Goal: Check status

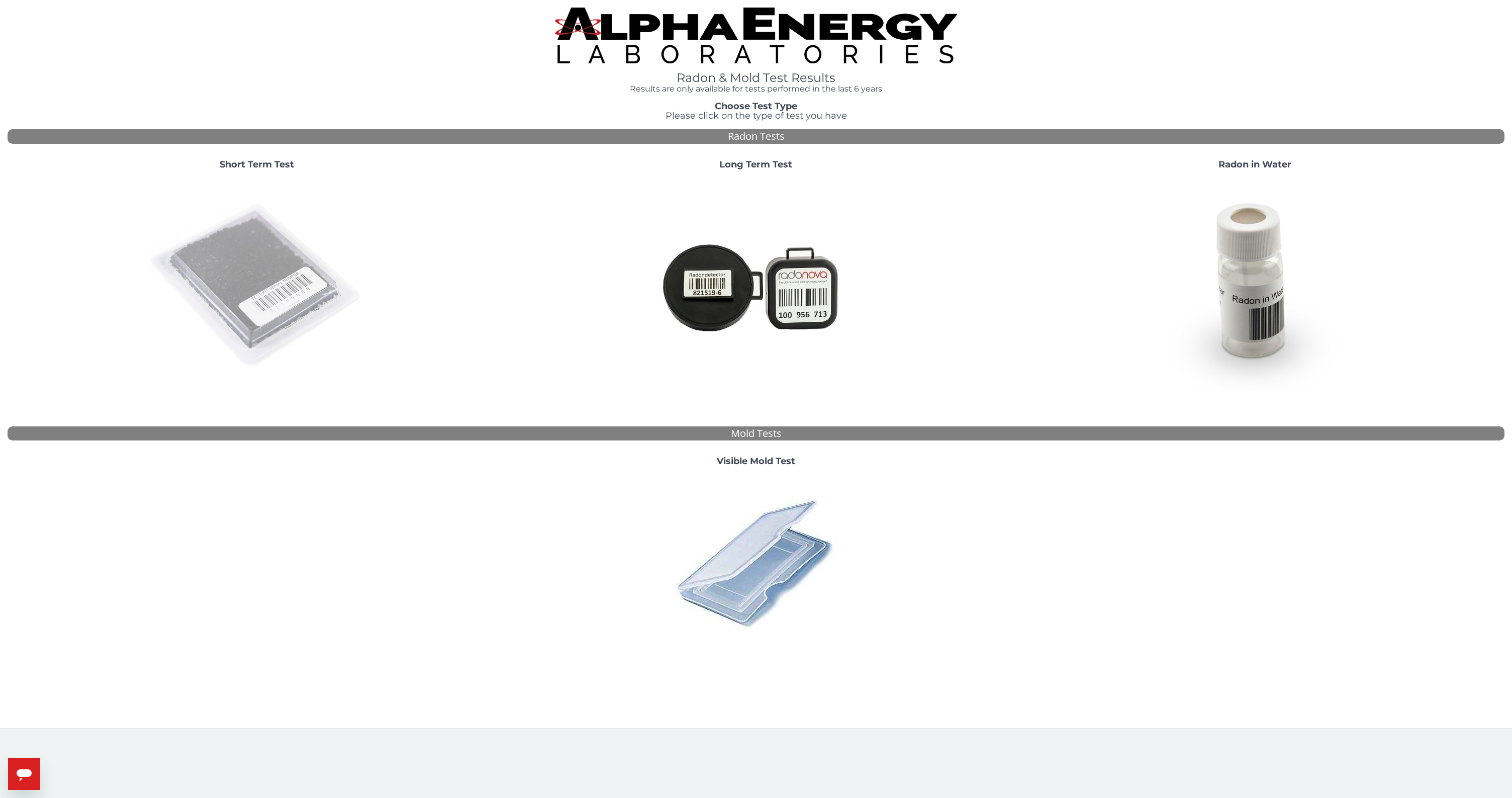
click at [228, 290] on img at bounding box center [257, 286] width 216 height 216
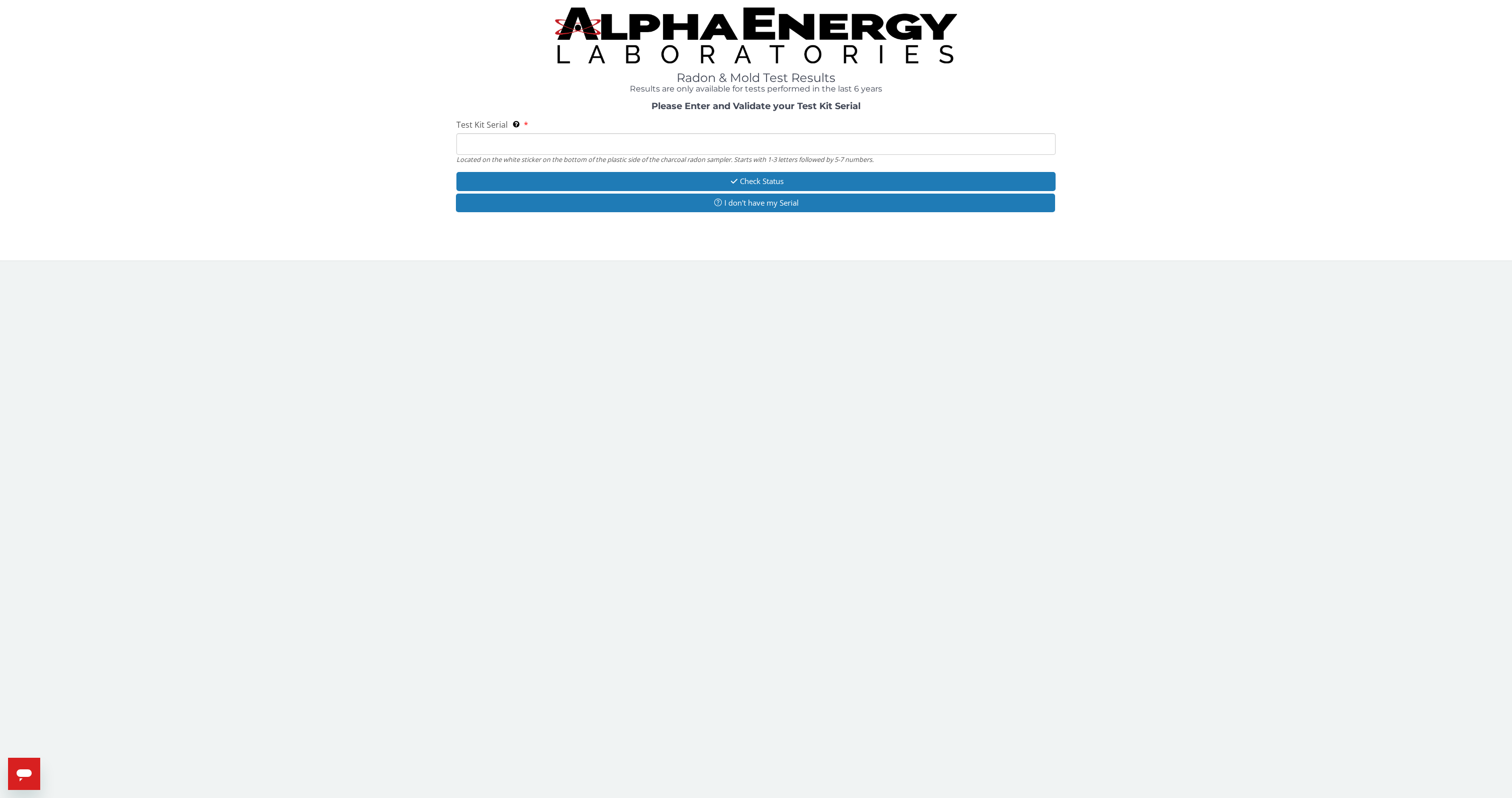
click at [594, 149] on input "Test Kit Serial Located on the white sticker on the bottom of the plastic side …" at bounding box center [755, 144] width 598 height 22
paste input "AA753348"
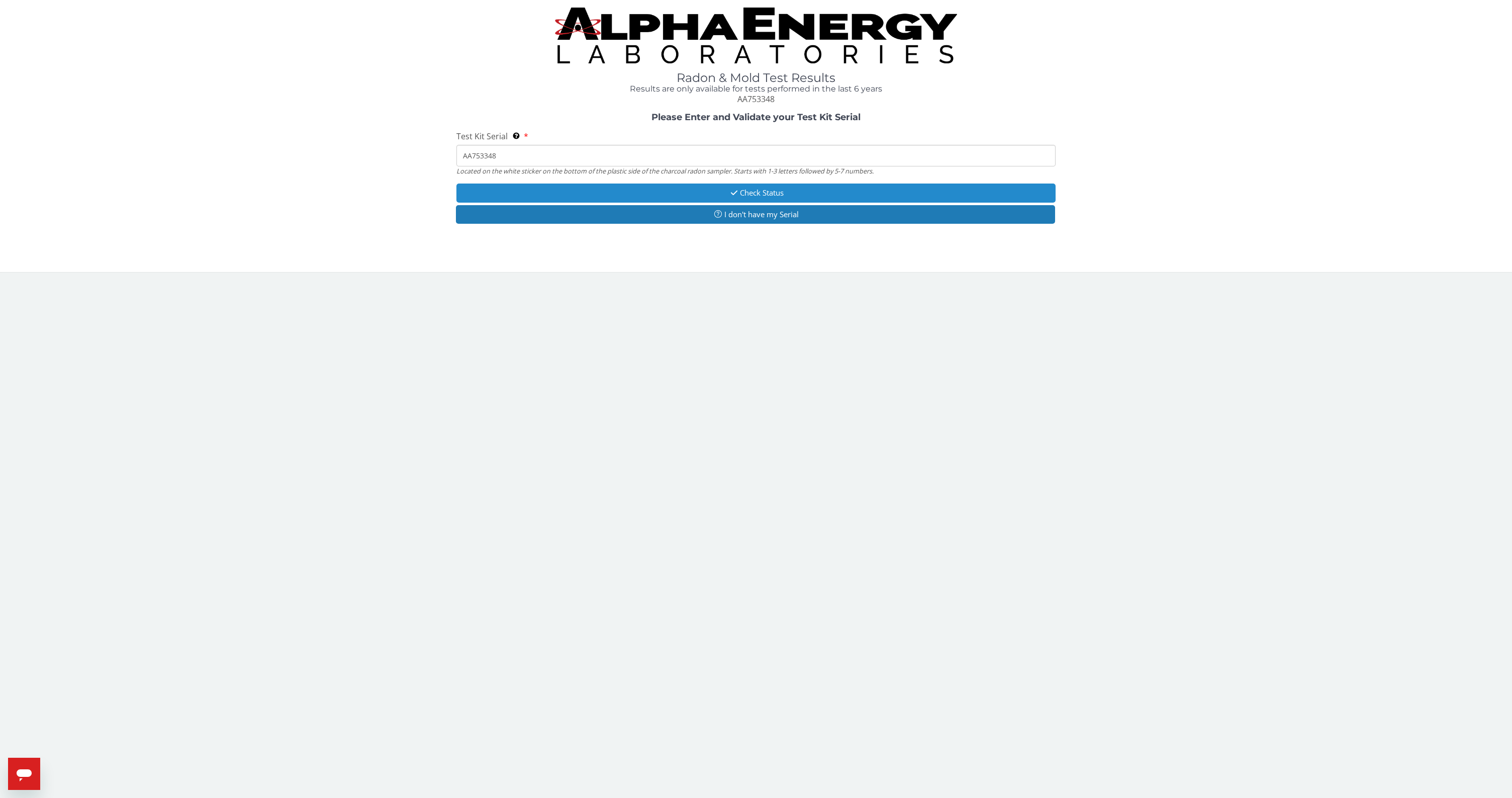
type input "AA753348"
click at [568, 189] on button "Check Status" at bounding box center [755, 193] width 598 height 18
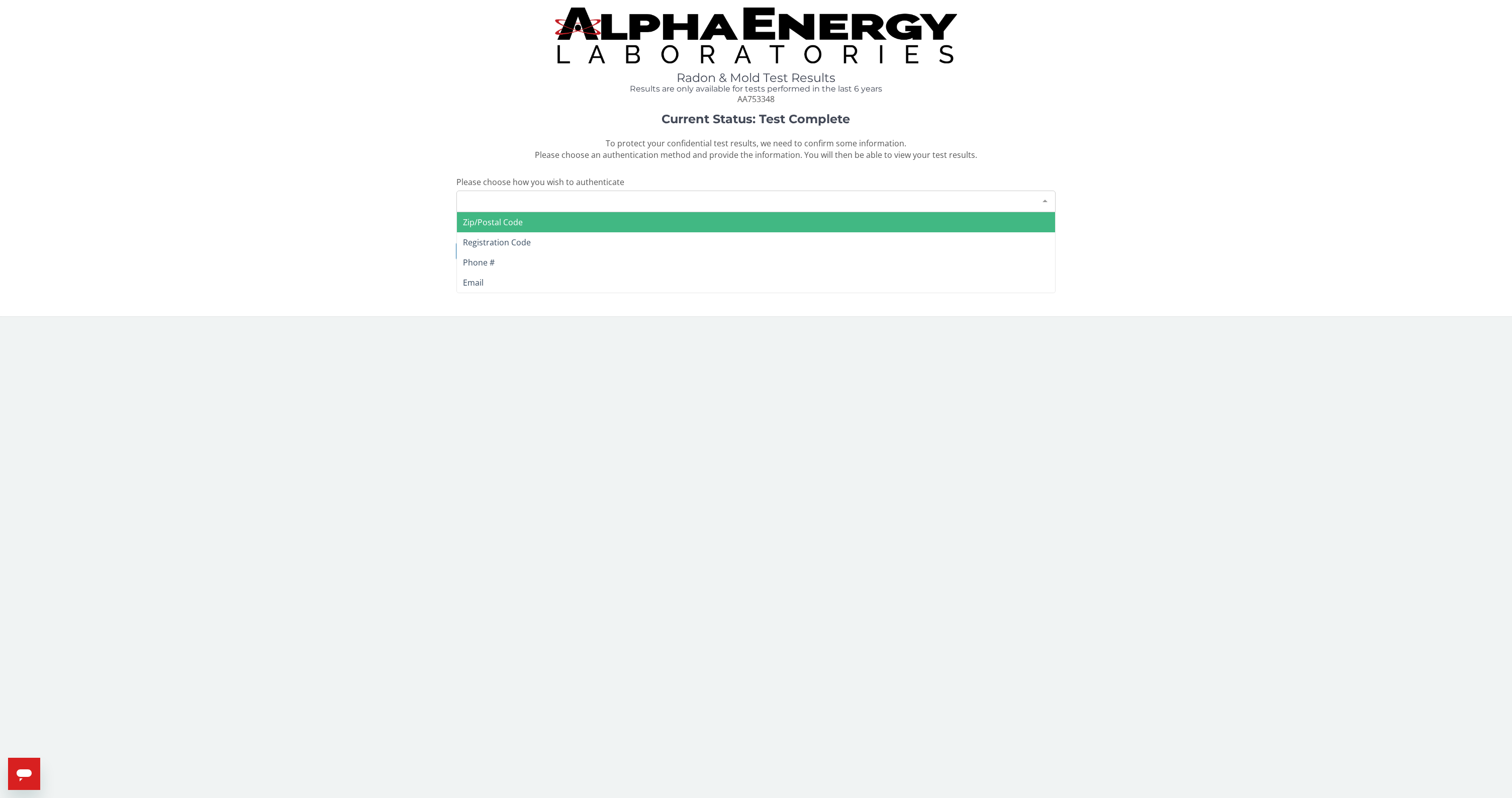
click at [544, 199] on div "Please make a selection" at bounding box center [755, 201] width 598 height 22
click at [520, 228] on span "Zip/Postal Code" at bounding box center [756, 222] width 598 height 20
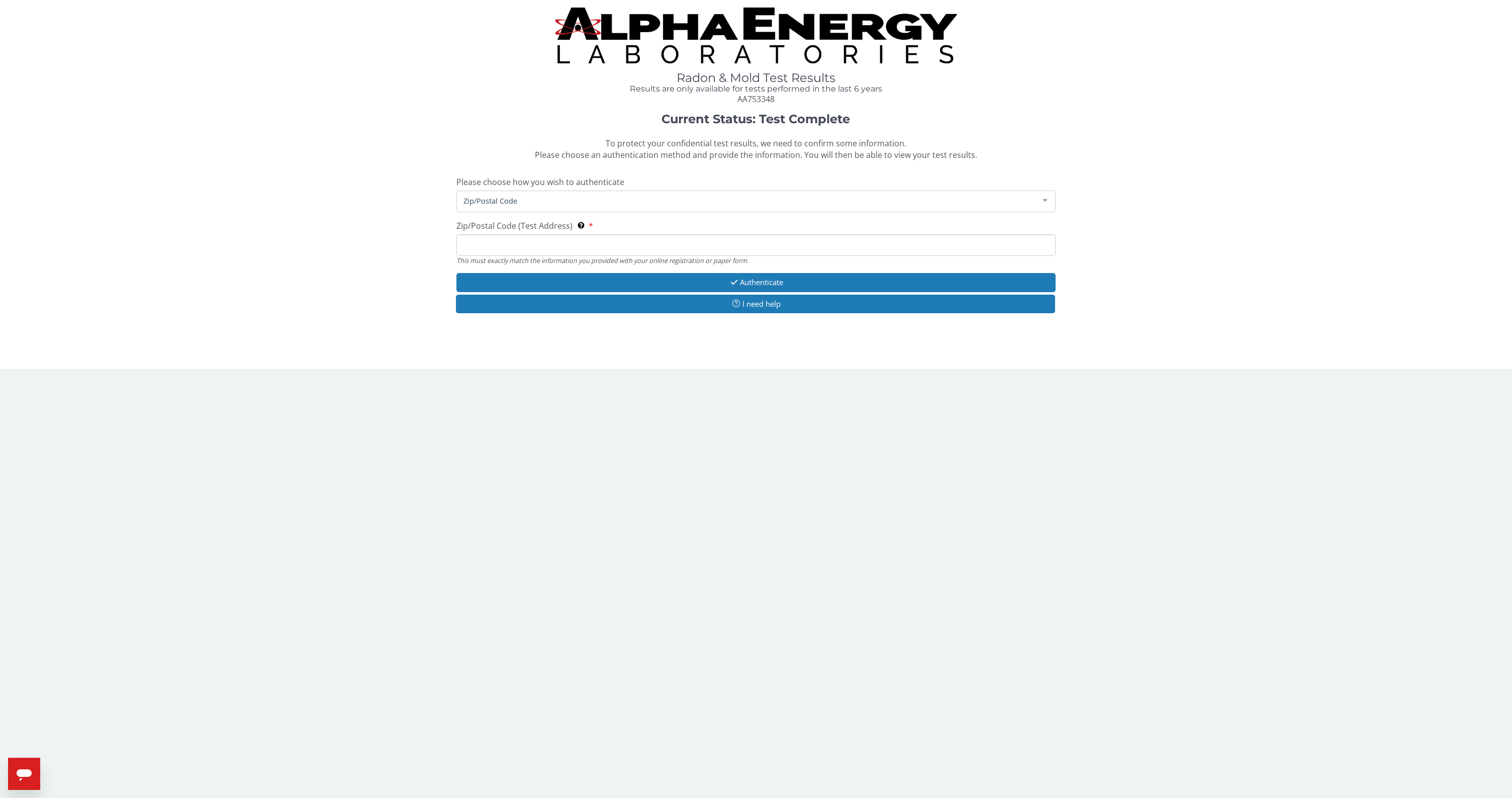
click at [573, 245] on input "Zip/Postal Code (Test Address) This must exactly match the information you prov…" at bounding box center [755, 245] width 598 height 22
type input "84057"
click at [600, 261] on div "This must exactly match the information you provided with your online registrat…" at bounding box center [755, 260] width 598 height 9
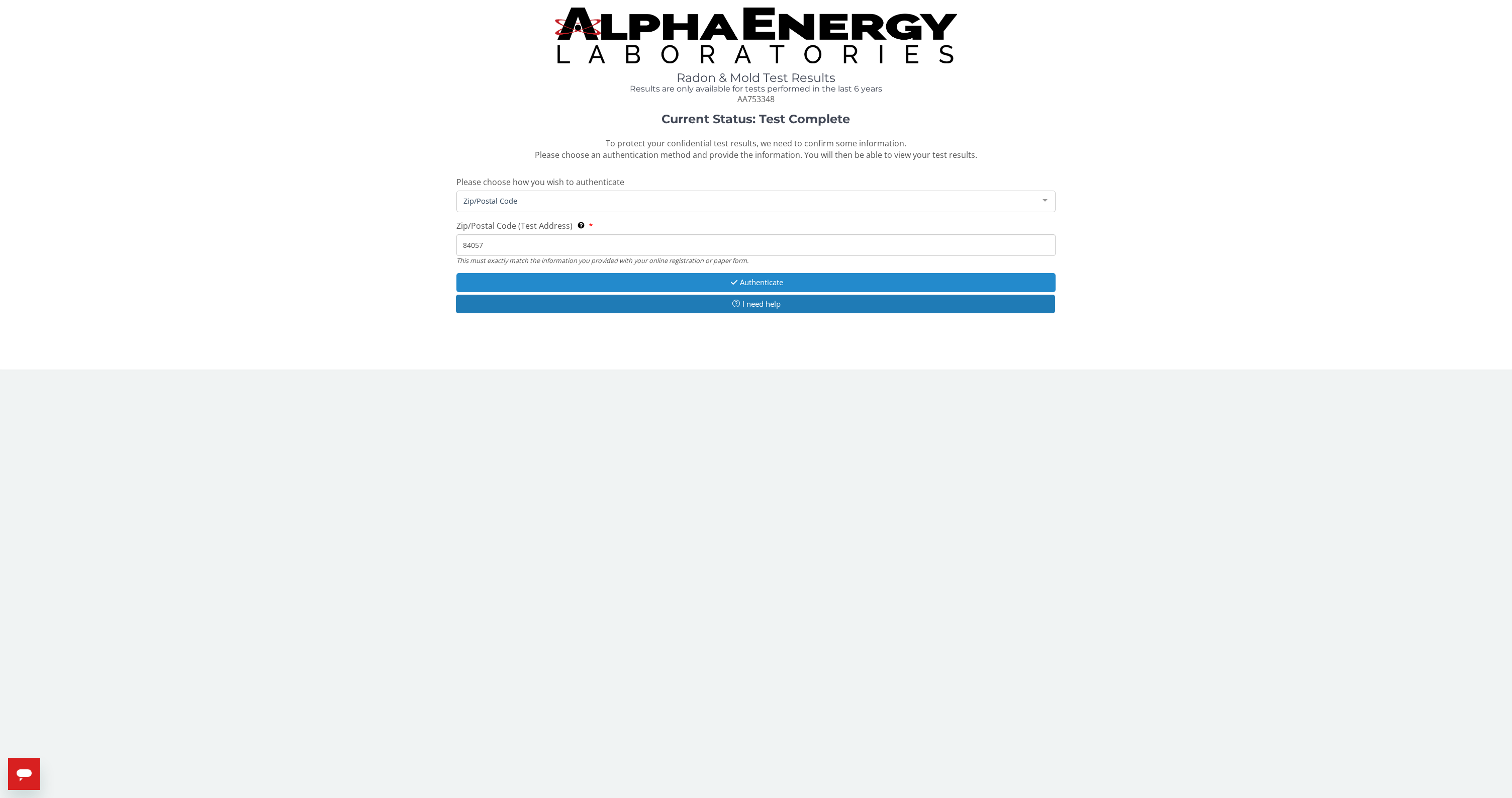
click at [602, 273] on button "Authenticate" at bounding box center [755, 282] width 598 height 18
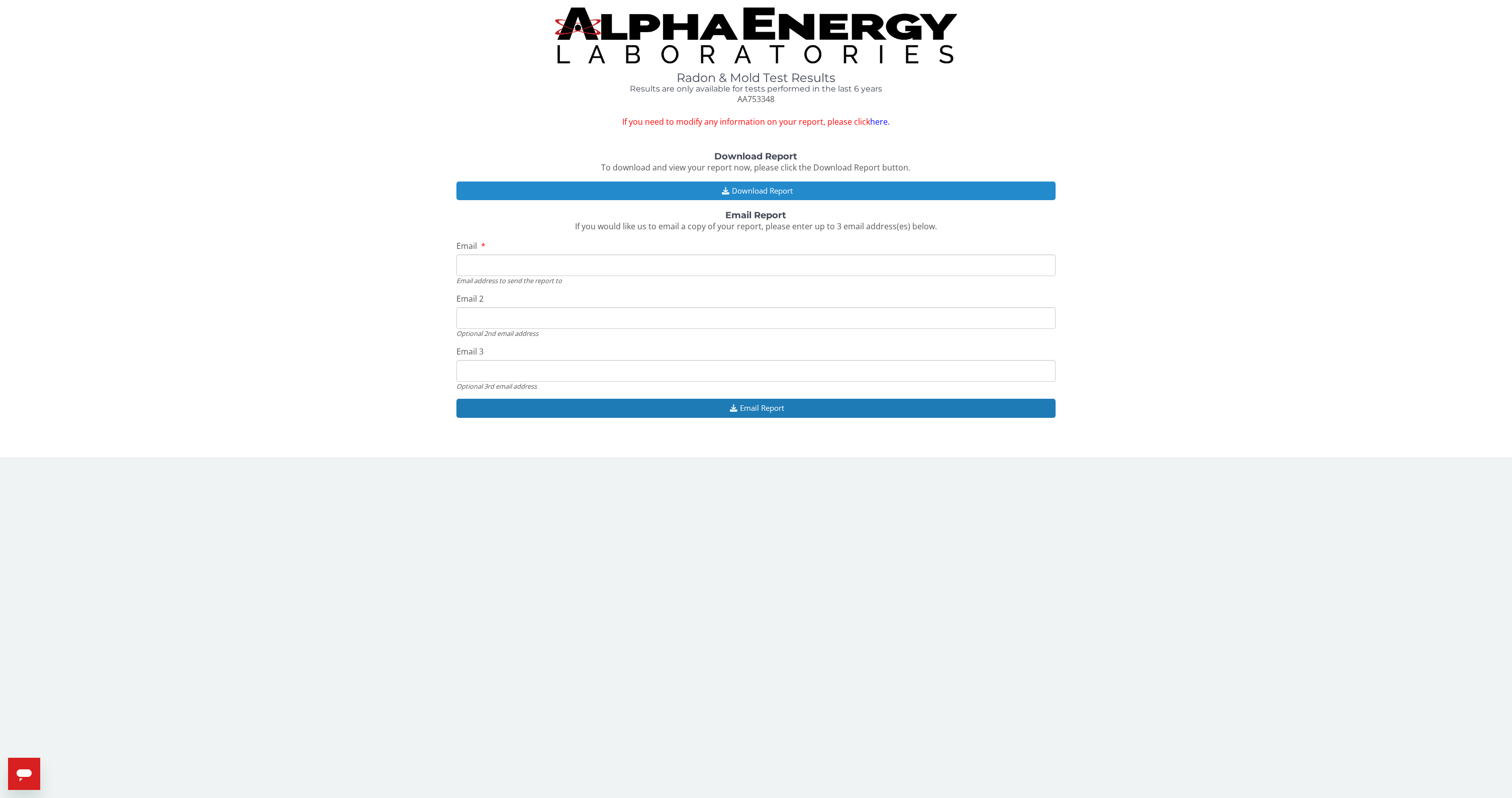
click at [660, 191] on button "Download Report" at bounding box center [755, 191] width 598 height 18
